Goal: Obtain resource: Download file/media

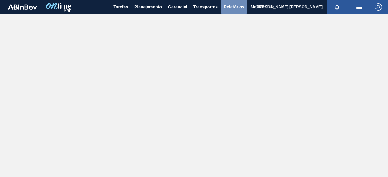
click at [228, 7] on span "Relatórios" at bounding box center [234, 6] width 21 height 7
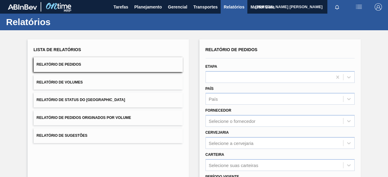
click at [136, 117] on button "Relatório de Pedidos Originados por Volume" at bounding box center [108, 118] width 149 height 15
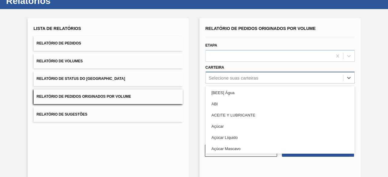
click at [235, 84] on div "option ABI focused, 2 of 101. 101 results available. Use Up and Down to choose …" at bounding box center [279, 78] width 149 height 12
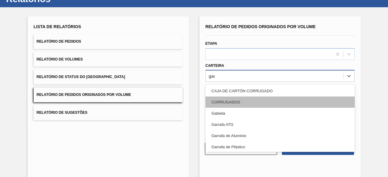
type input "[PERSON_NAME]"
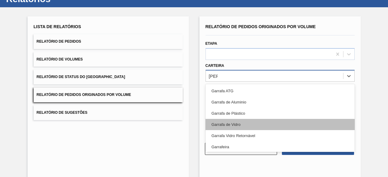
scroll to position [2, 0]
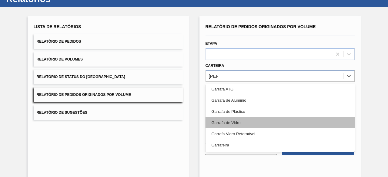
click at [266, 121] on div "Garrafa de Vidro" at bounding box center [279, 122] width 149 height 11
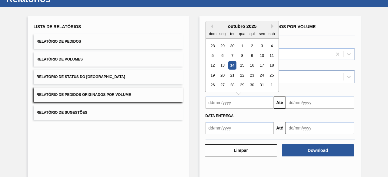
click at [251, 101] on input "text" at bounding box center [239, 103] width 68 height 12
click at [259, 54] on div "10" at bounding box center [262, 56] width 8 height 8
type input "[DATE]"
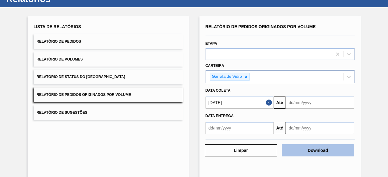
click at [321, 148] on button "Download" at bounding box center [318, 151] width 72 height 12
